Goal: Complete application form

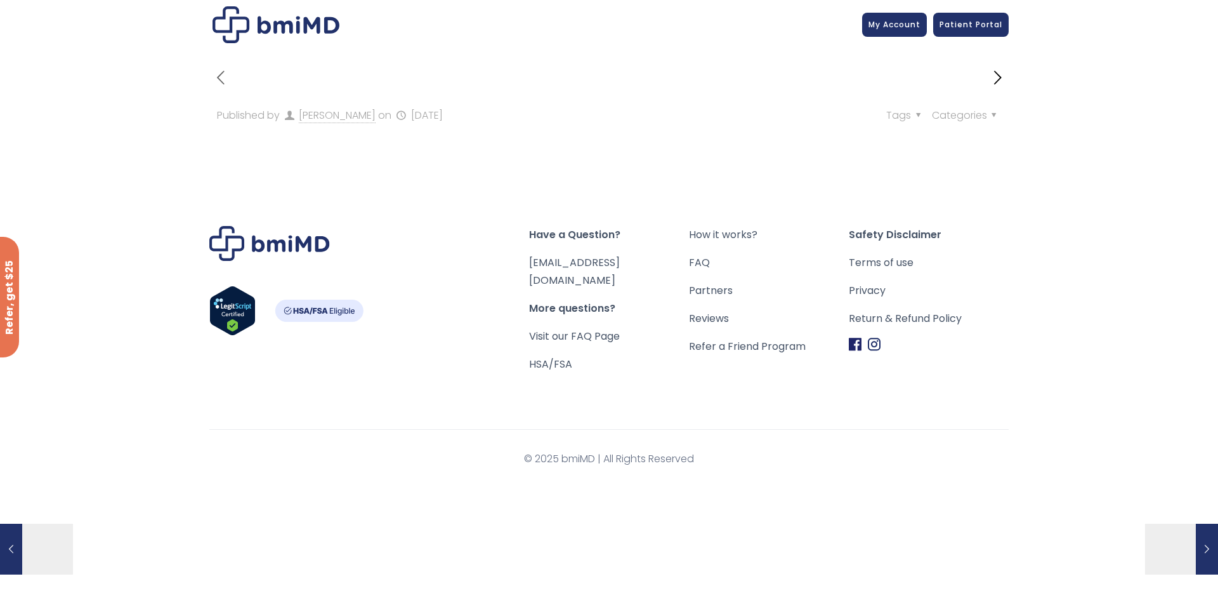
click at [997, 78] on icon "next post" at bounding box center [998, 78] width 22 height 22
click at [992, 82] on icon "next post" at bounding box center [998, 78] width 22 height 22
